Goal: Task Accomplishment & Management: Complete application form

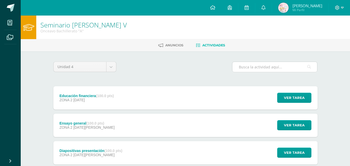
click at [263, 72] on div at bounding box center [274, 67] width 85 height 11
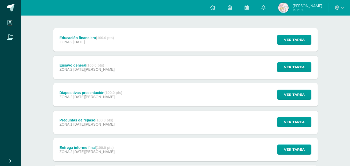
scroll to position [60, 0]
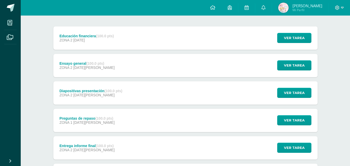
click at [94, 151] on span "[DATE][PERSON_NAME]" at bounding box center [93, 150] width 41 height 4
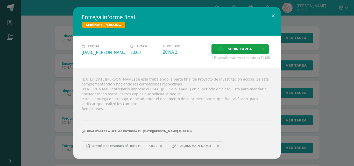
click at [161, 145] on icon at bounding box center [161, 146] width 2 height 4
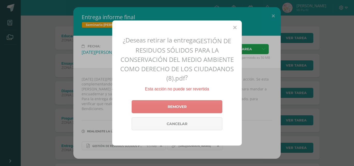
click at [190, 105] on link "Remover" at bounding box center [177, 106] width 91 height 13
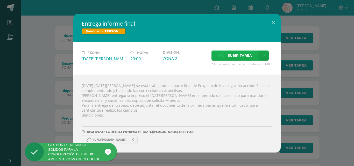
click at [246, 53] on span "Subir tarea" at bounding box center [240, 56] width 24 height 10
click at [0, 0] on input "Subir tarea" at bounding box center [0, 0] width 0 height 0
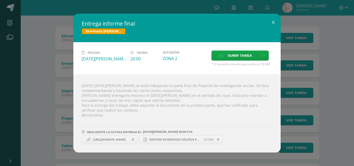
click at [314, 159] on div "Entrega informe final Seminario Bach V Fecha: Martes 12 de Agosto Hora: 20:00 D…" at bounding box center [177, 83] width 354 height 166
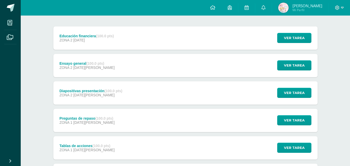
drag, startPoint x: 314, startPoint y: 159, endPoint x: 315, endPoint y: 154, distance: 5.1
drag, startPoint x: 315, startPoint y: 154, endPoint x: 330, endPoint y: 138, distance: 21.6
click at [330, 138] on div "Seminario Bach V Onceavo Bachillerato "A" Anuncios Actividades Unidad 4 Unidad …" at bounding box center [185, 130] width 329 height 348
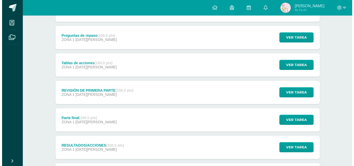
scroll to position [142, 0]
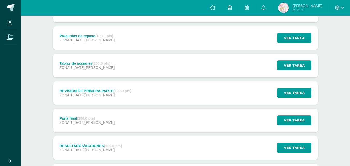
click at [209, 124] on div "Parte final (100.0 pts) ZONA 1 05 de Agosto Ver tarea Parte final Seminario Bac…" at bounding box center [185, 120] width 264 height 23
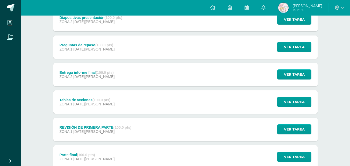
scroll to position [133, 0]
